Goal: Task Accomplishment & Management: Manage account settings

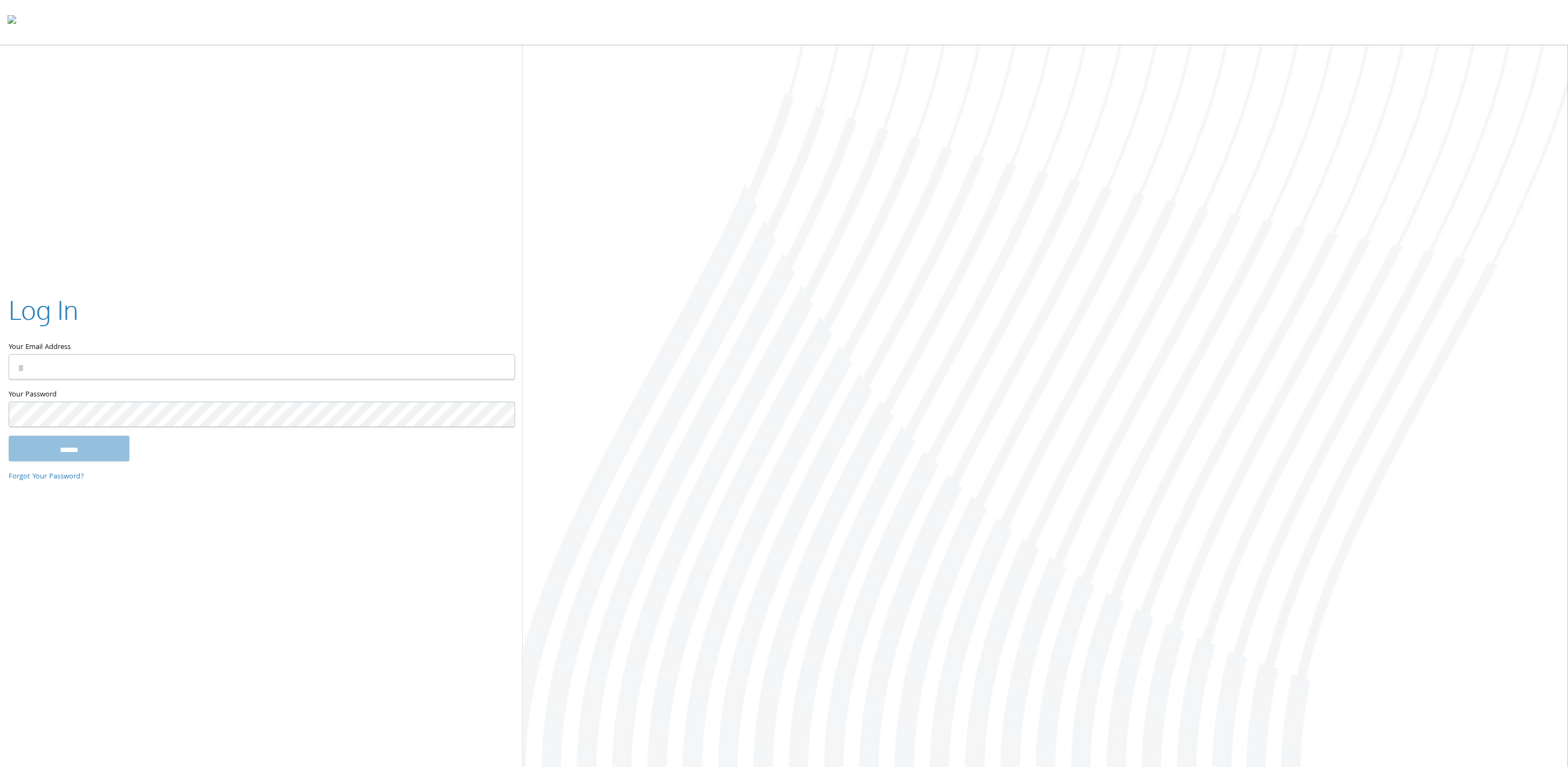
click at [226, 375] on input "Your Email Address" at bounding box center [262, 367] width 507 height 25
type input "**********"
click at [9, 435] on input "******" at bounding box center [69, 448] width 121 height 26
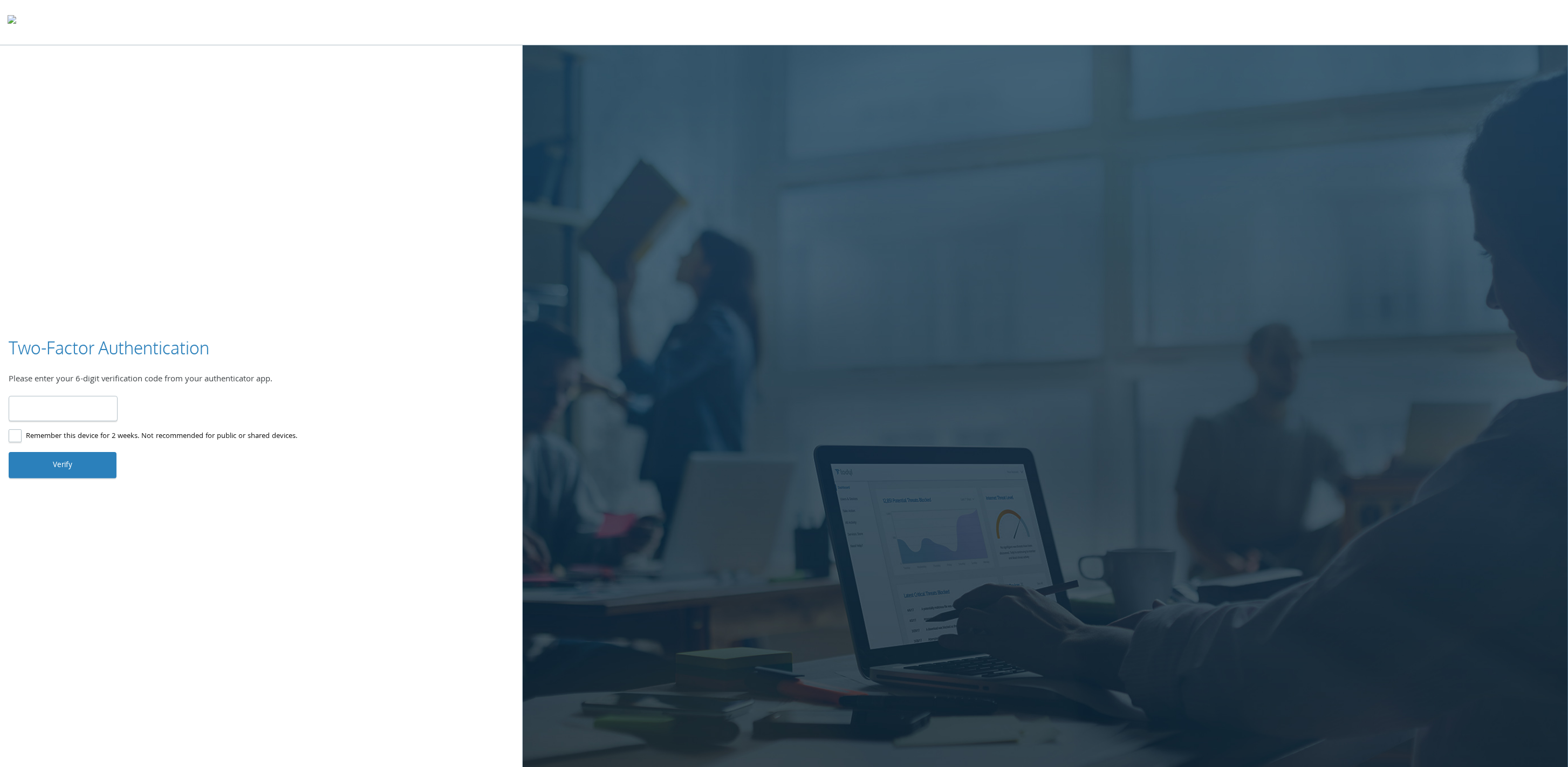
type input "******"
